Goal: Information Seeking & Learning: Learn about a topic

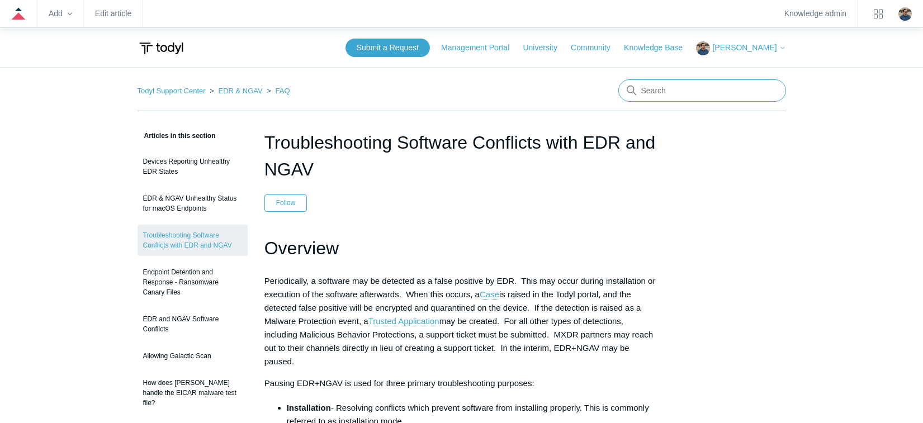
click at [665, 91] on input "Search" at bounding box center [703, 90] width 168 height 22
type input "firewall conflicts"
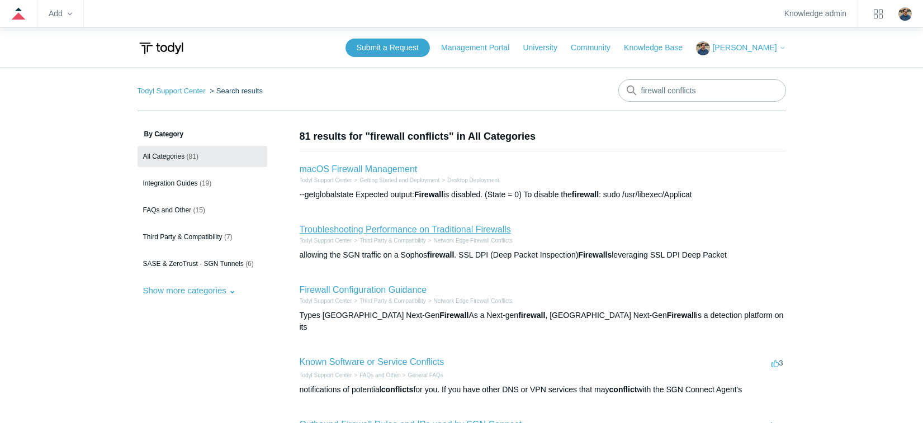
click at [379, 226] on link "Troubleshooting Performance on Traditional Firewalls" at bounding box center [405, 230] width 211 height 10
